Goal: Task Accomplishment & Management: Manage account settings

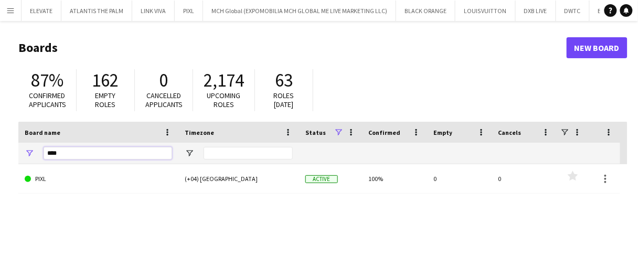
drag, startPoint x: 83, startPoint y: 154, endPoint x: 0, endPoint y: 142, distance: 84.2
click at [0, 142] on main "Boards New Board 87% Confirmed applicants 162 Empty roles 0 Cancelled applicant…" at bounding box center [319, 210] width 638 height 379
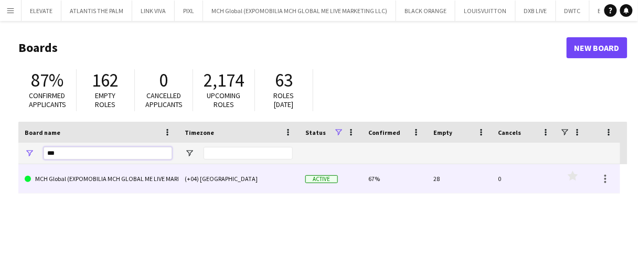
type input "***"
click at [122, 182] on link "MCH Global (EXPOMOBILIA MCH GLOBAL ME LIVE MARKETING LLC)" at bounding box center [98, 178] width 147 height 29
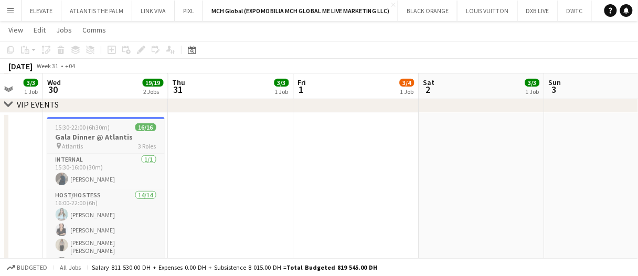
click at [113, 129] on div "15:30-22:00 (6h30m) 16/16" at bounding box center [106, 127] width 118 height 8
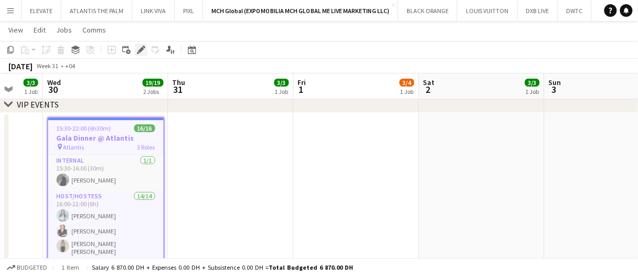
click at [142, 47] on icon "Edit" at bounding box center [141, 50] width 8 height 8
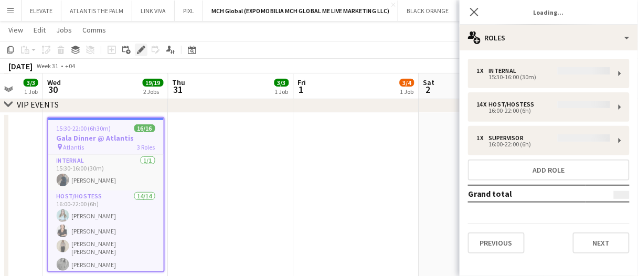
type input "**********"
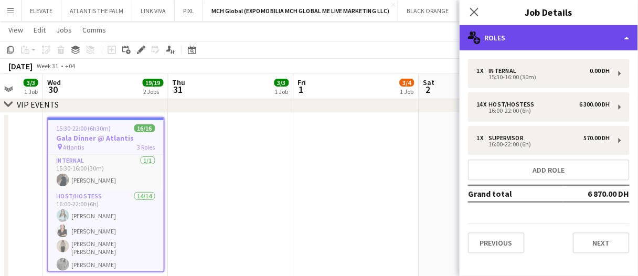
click at [528, 42] on div "multiple-users-add Roles" at bounding box center [549, 37] width 178 height 25
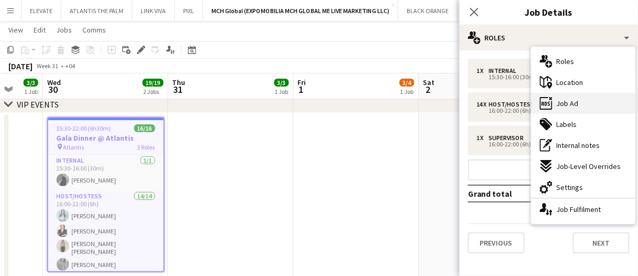
click at [599, 102] on div "ads-window Job Ad" at bounding box center [583, 103] width 104 height 21
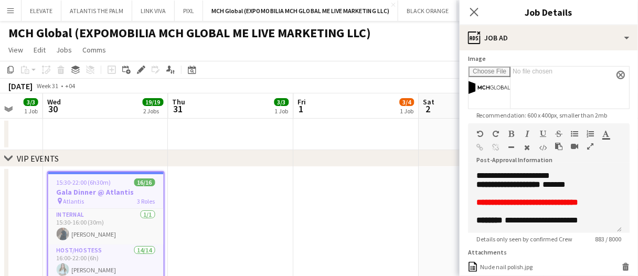
click at [309, 207] on app-date-cell at bounding box center [356, 257] width 125 height 180
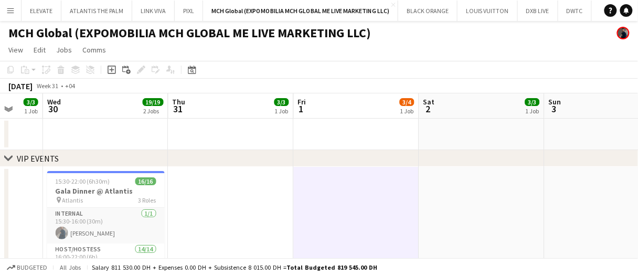
click at [309, 207] on app-date-cell at bounding box center [356, 257] width 125 height 180
